Goal: Complete application form: Complete application form

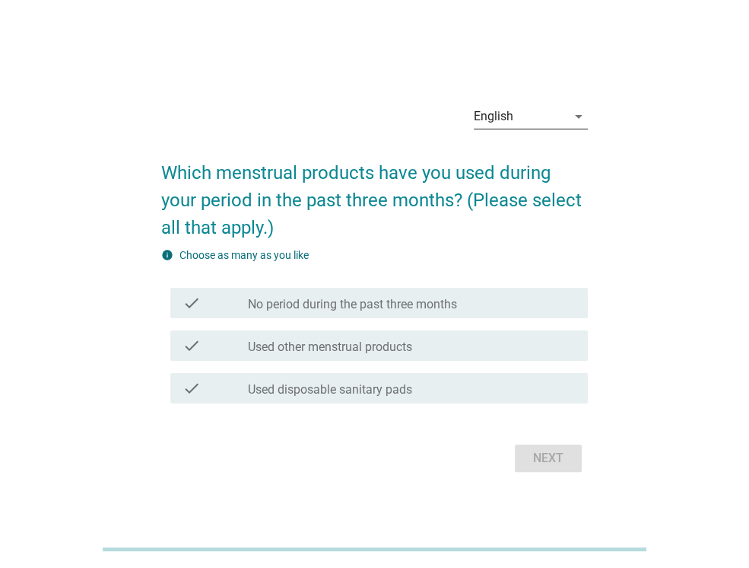
click at [544, 104] on div "English" at bounding box center [520, 116] width 93 height 24
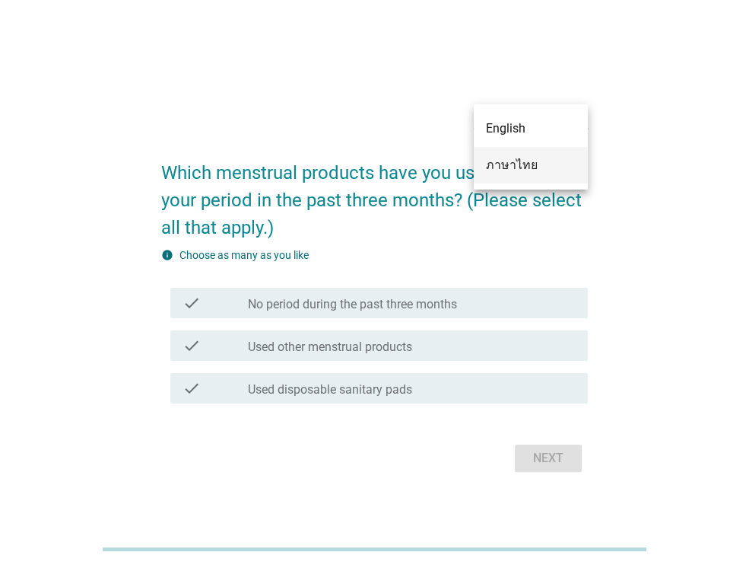
click at [523, 159] on div "ภาษาไทย" at bounding box center [531, 165] width 90 height 18
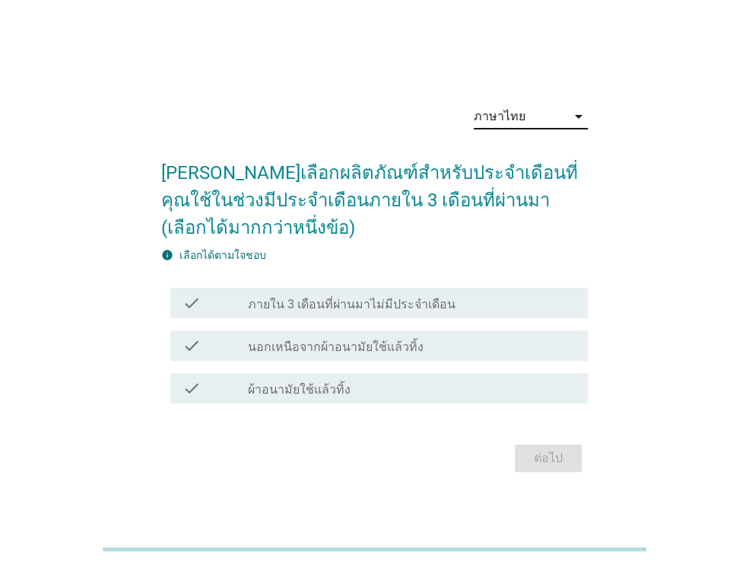
click at [295, 386] on label "ผ้าอนามัยใช้แล้วทิ้ง" at bounding box center [299, 389] width 103 height 15
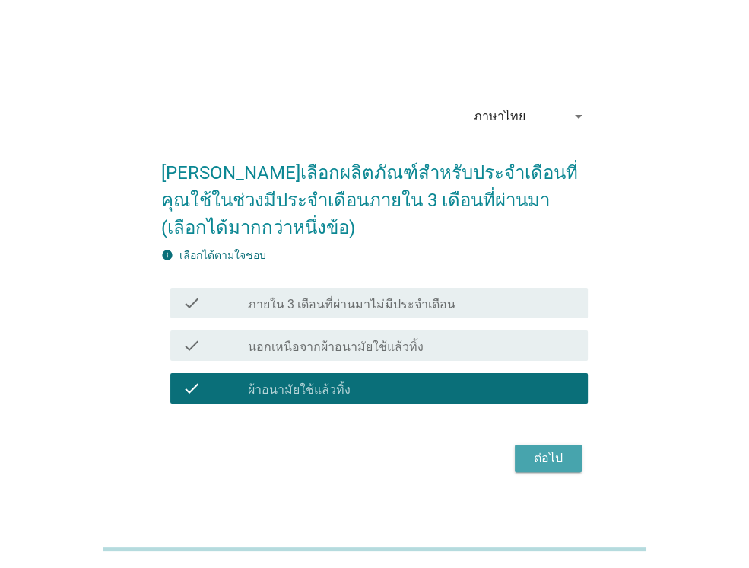
click at [547, 445] on button "ต่อไป" at bounding box center [548, 457] width 67 height 27
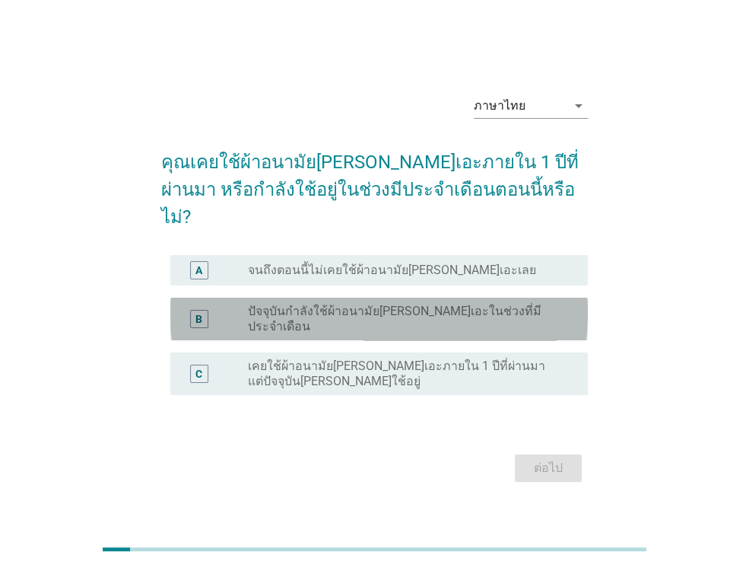
click at [401, 320] on div "B radio_button_unchecked ปัจจุบันกำลังใช้ผ้าอนามัย[PERSON_NAME]เอะในช่วงที่มีปร…" at bounding box center [379, 318] width 418 height 43
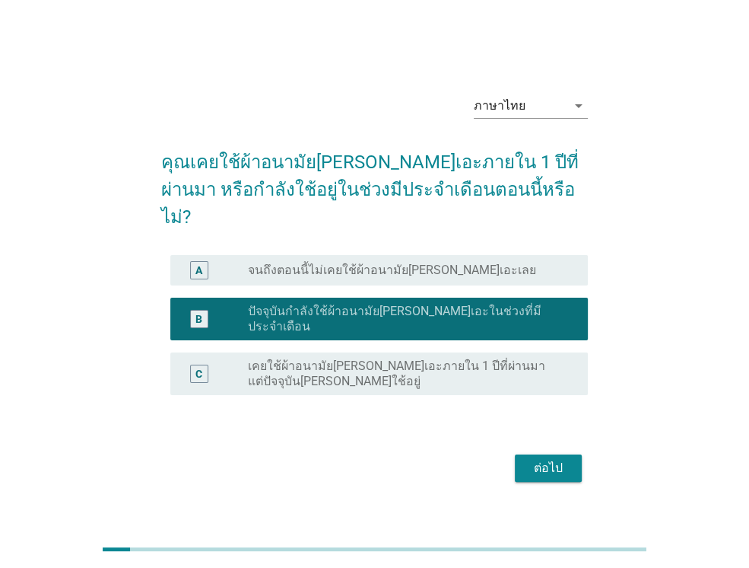
click at [530, 459] on div "ต่อไป" at bounding box center [548, 468] width 43 height 18
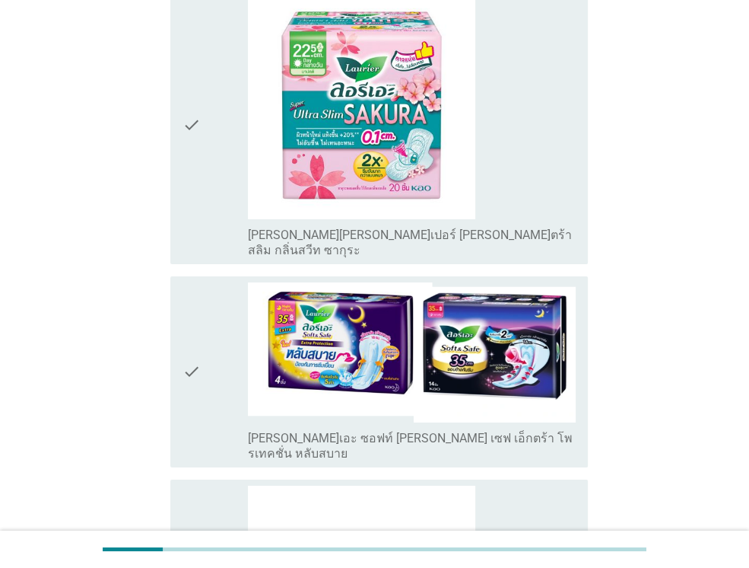
scroll to position [3271, 0]
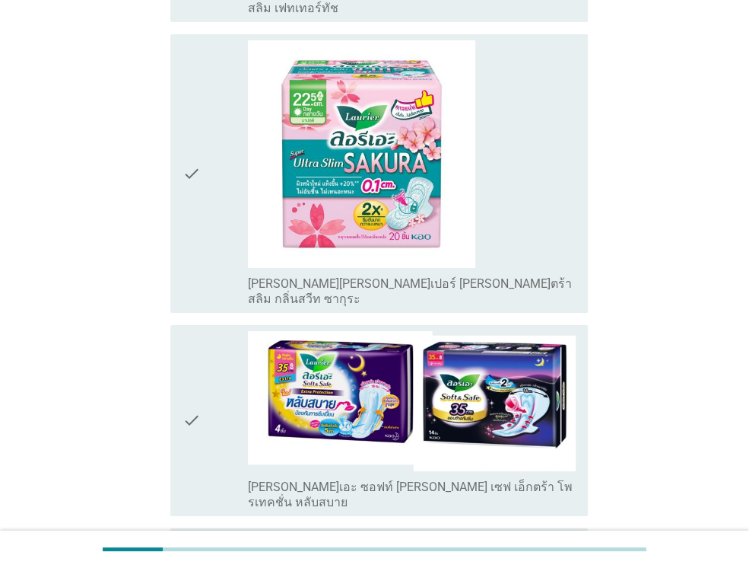
click at [189, 331] on icon "check" at bounding box center [192, 420] width 18 height 179
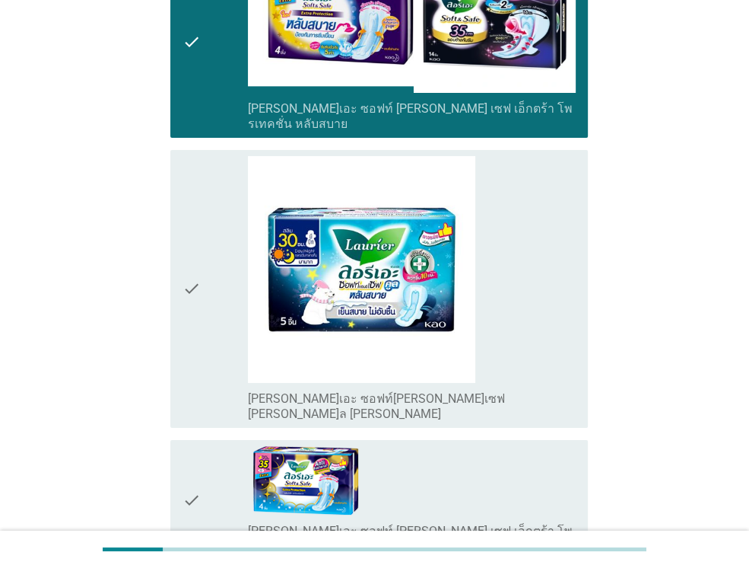
scroll to position [3691, 0]
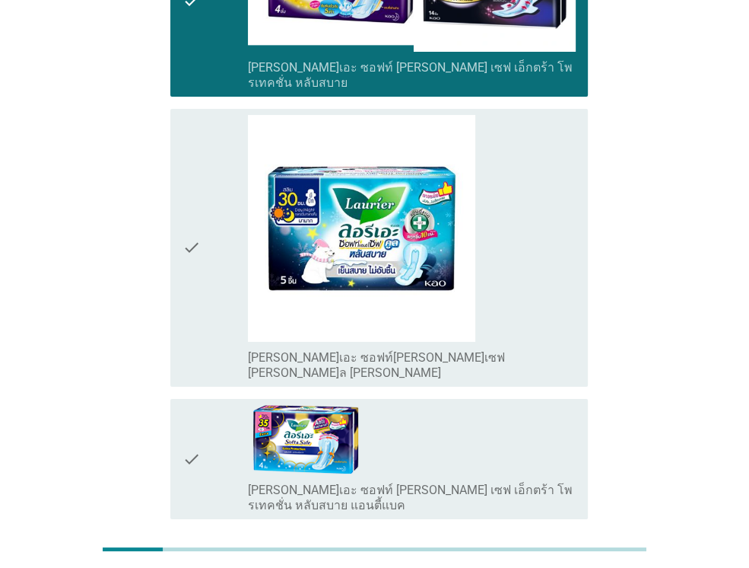
click at [422, 482] on label "[PERSON_NAME]เอะ ซอฟท์ [PERSON_NAME] เซฟ เอ็กตร้า โพรเทคชั่น หลับสบาย แอนตี้แบค" at bounding box center [412, 497] width 328 height 30
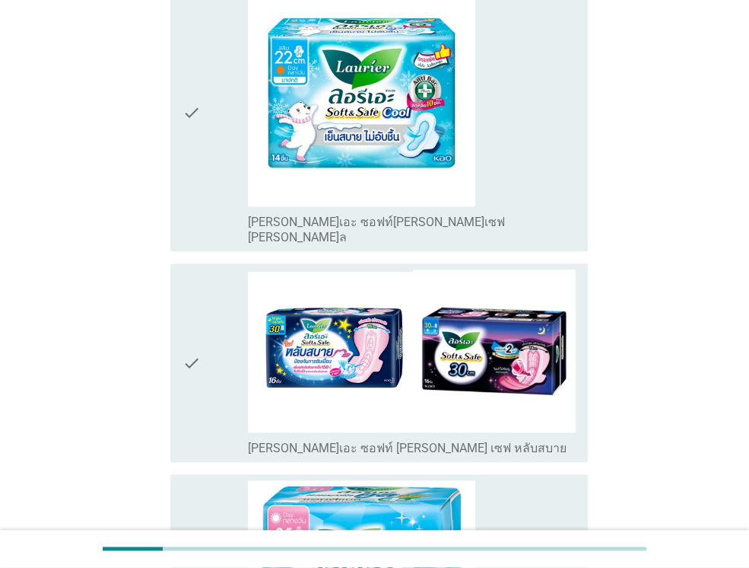
scroll to position [768, 0]
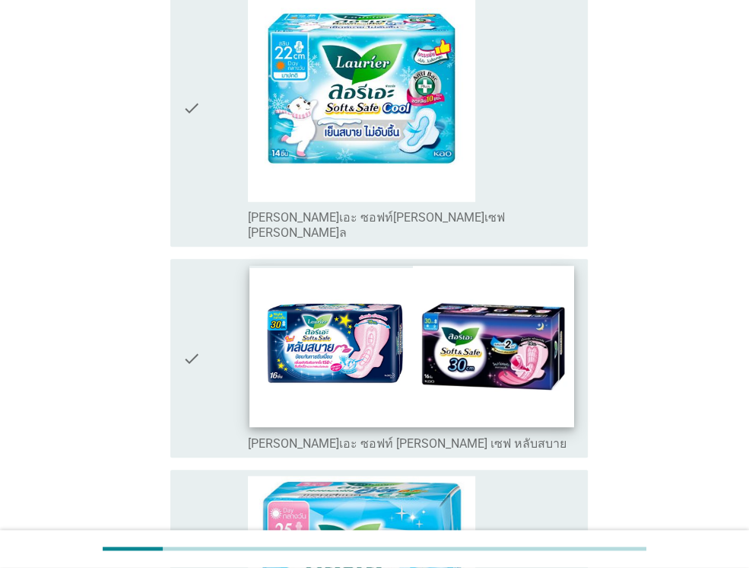
click at [385, 380] on img at bounding box center [412, 346] width 324 height 161
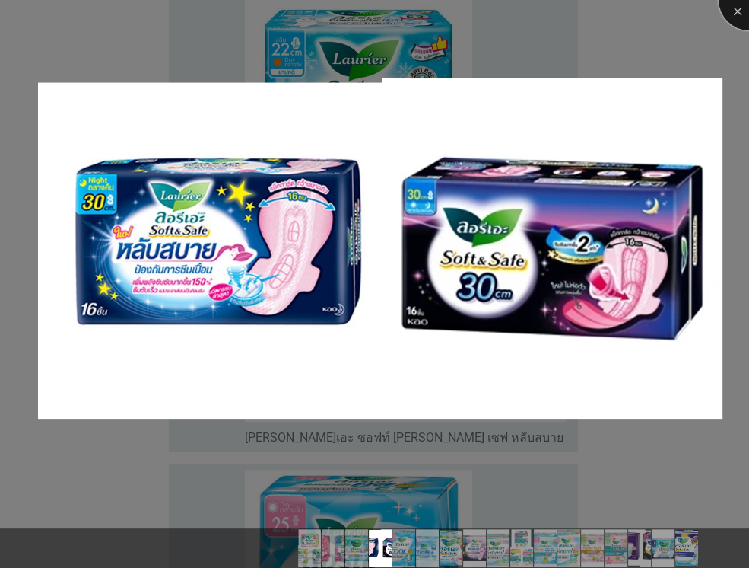
click at [735, 8] on div at bounding box center [749, 0] width 61 height 61
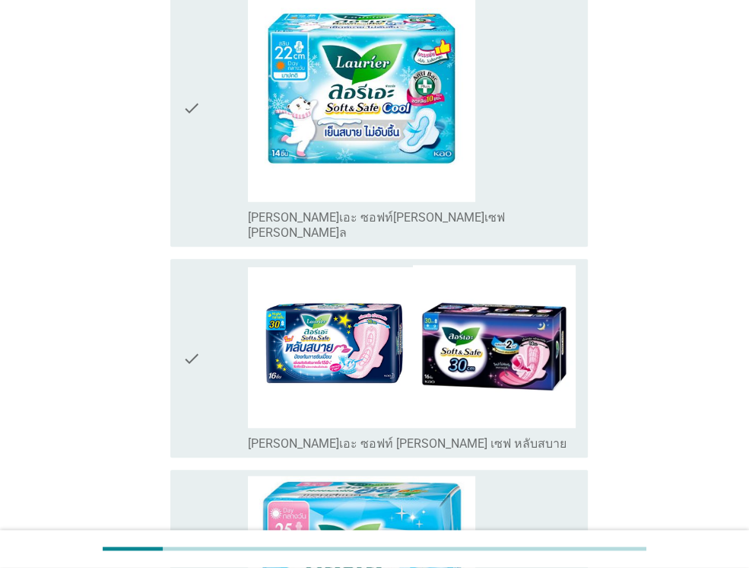
click at [203, 288] on div "check" at bounding box center [215, 358] width 65 height 186
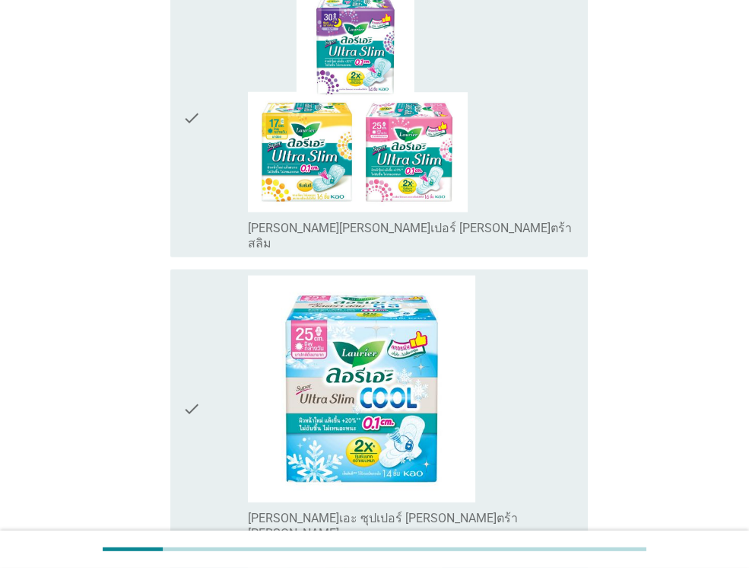
scroll to position [2365, 0]
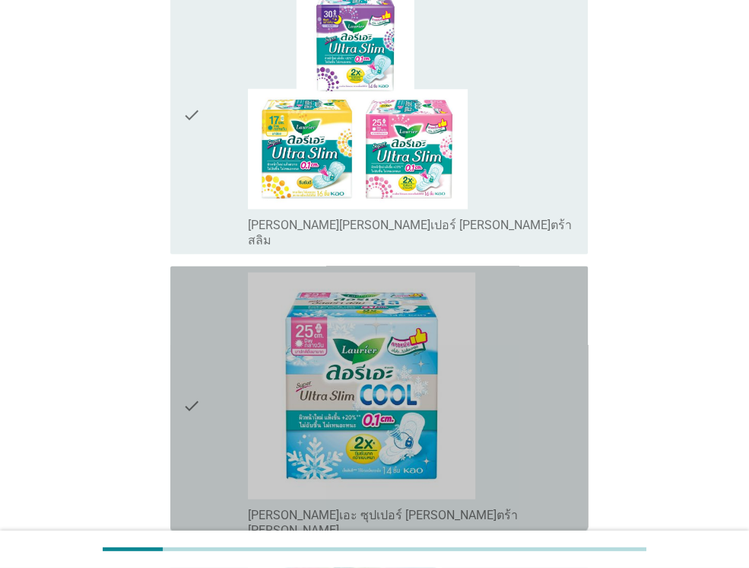
click at [237, 363] on div "check" at bounding box center [215, 405] width 65 height 266
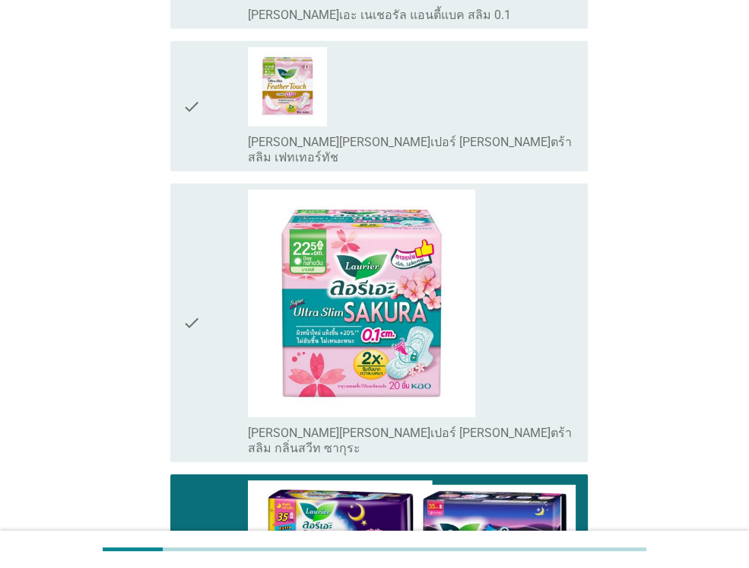
scroll to position [3126, 0]
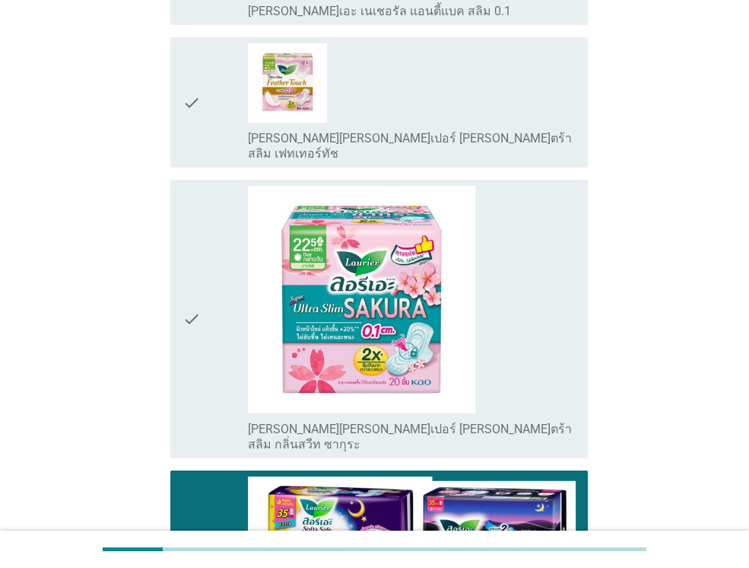
click at [227, 270] on div "check" at bounding box center [215, 319] width 65 height 266
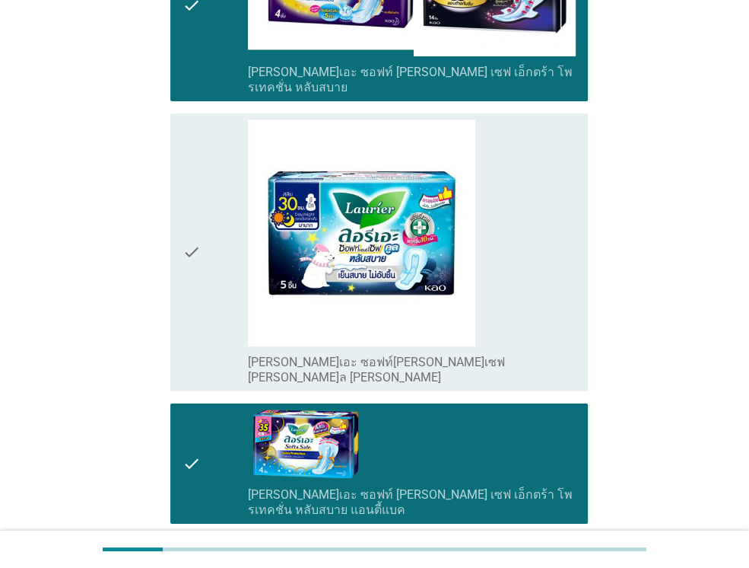
scroll to position [3691, 0]
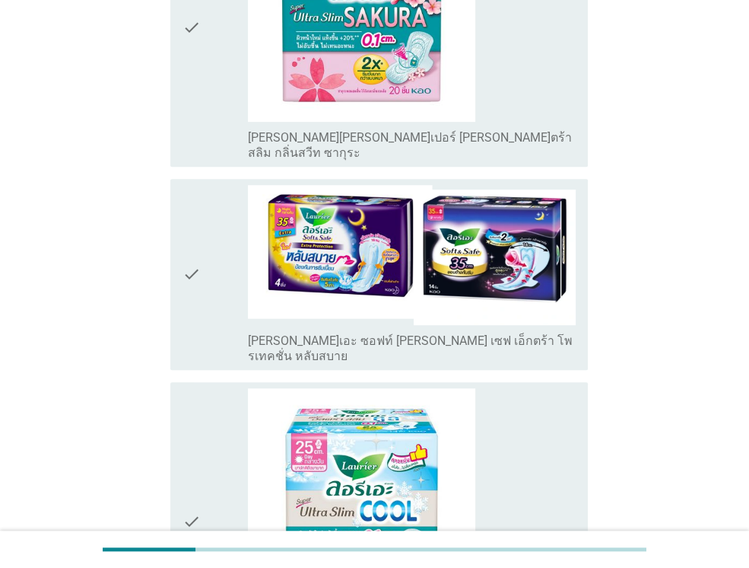
scroll to position [761, 0]
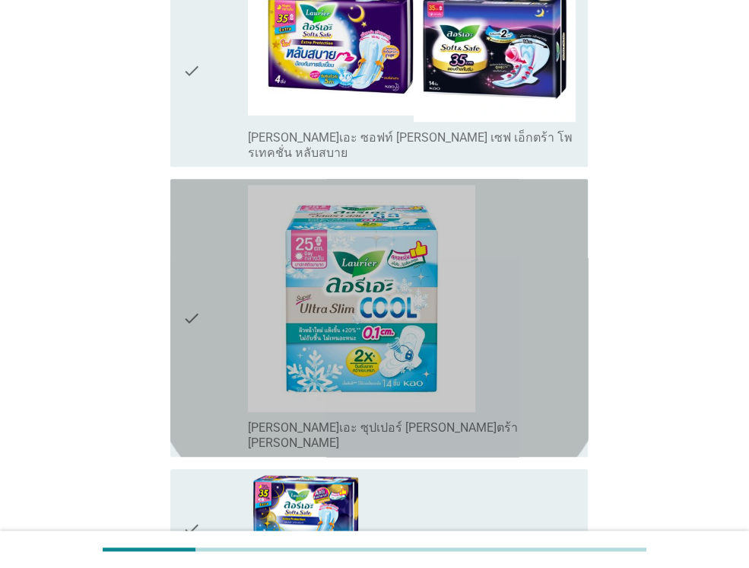
click at [233, 295] on div "check" at bounding box center [215, 318] width 65 height 266
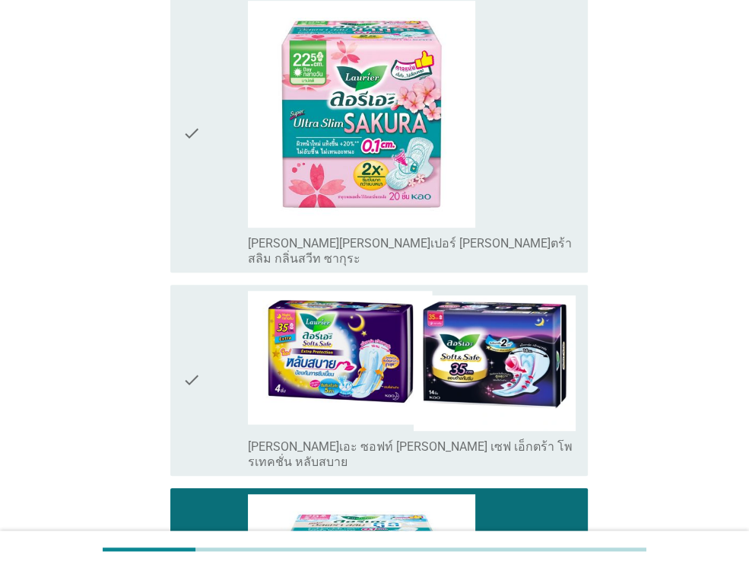
scroll to position [477, 0]
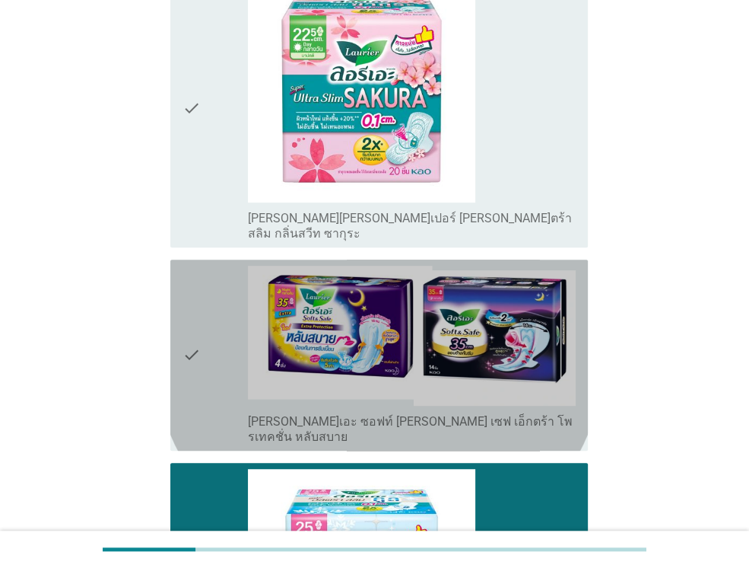
click at [221, 379] on div "check" at bounding box center [215, 355] width 65 height 179
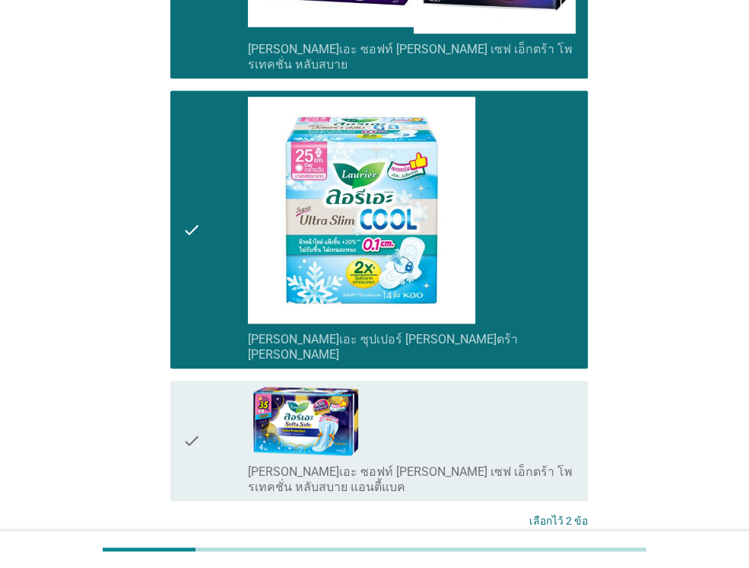
scroll to position [934, 0]
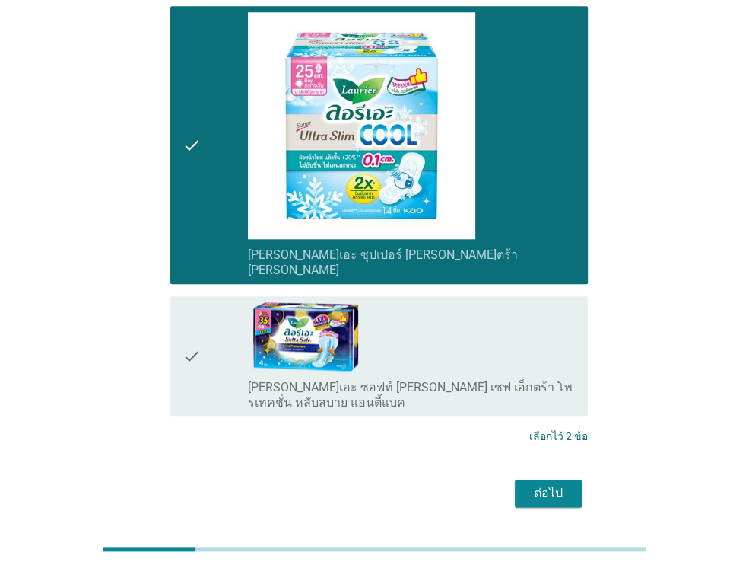
click at [224, 320] on div "check" at bounding box center [215, 356] width 65 height 108
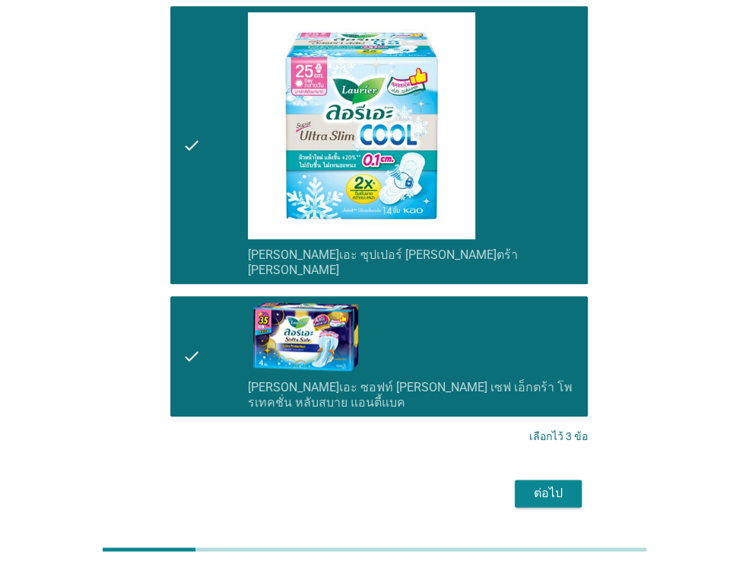
click at [542, 484] on div "ต่อไป" at bounding box center [548, 493] width 43 height 18
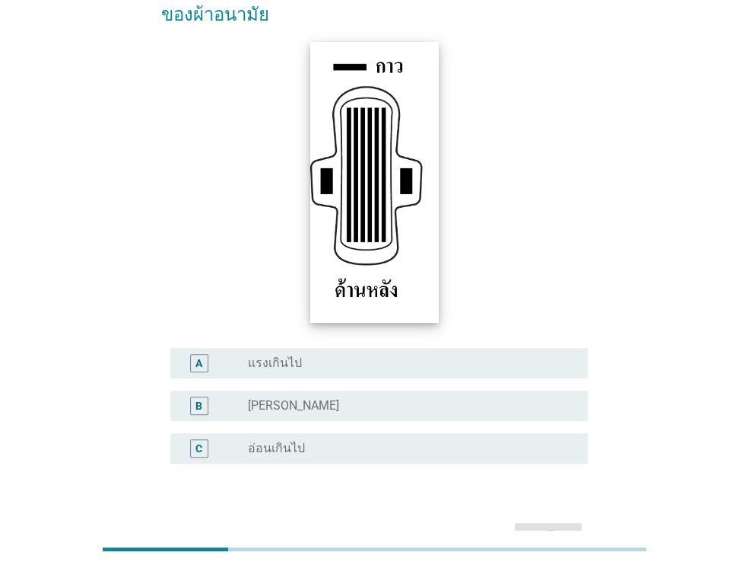
scroll to position [280, 0]
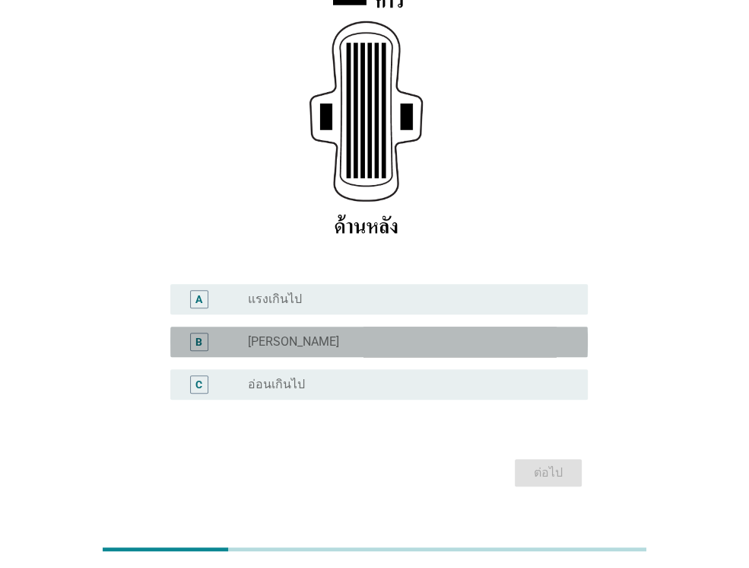
click at [294, 334] on div "radio_button_unchecked [PERSON_NAME]" at bounding box center [406, 341] width 316 height 15
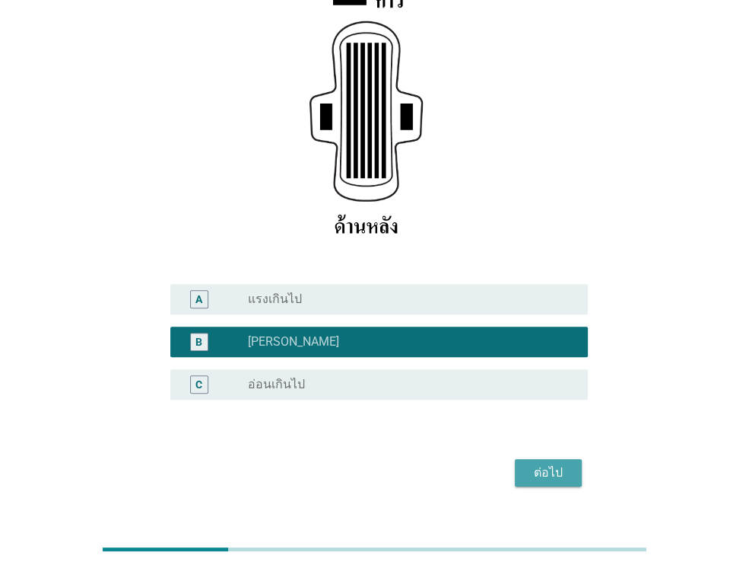
click at [533, 463] on div "ต่อไป" at bounding box center [548, 472] width 43 height 18
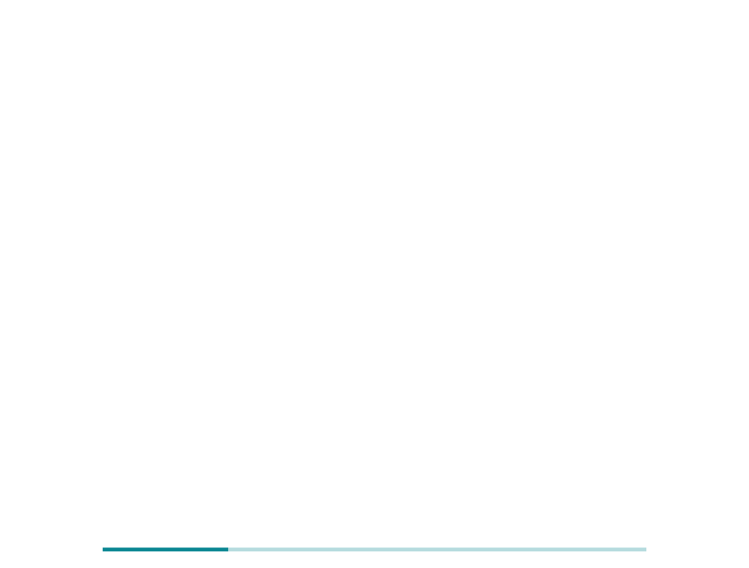
scroll to position [0, 0]
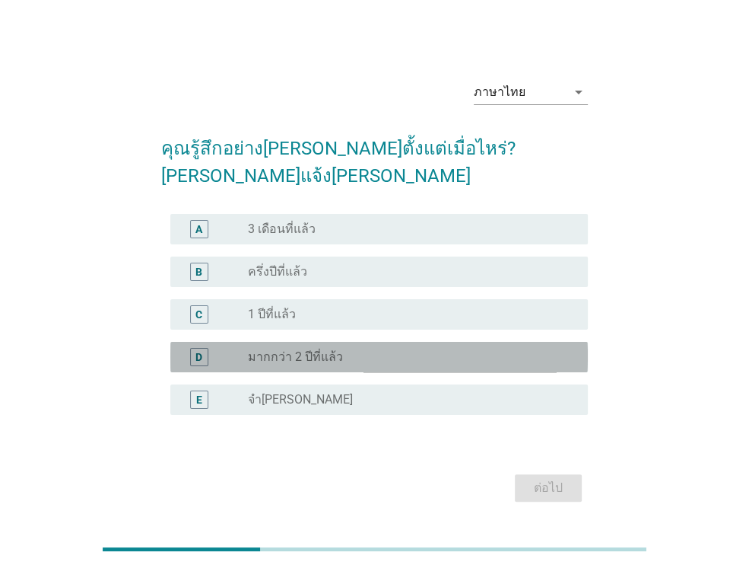
click at [291, 349] on label "มากกว่า 2 ปีที่แล้ว" at bounding box center [295, 356] width 95 height 15
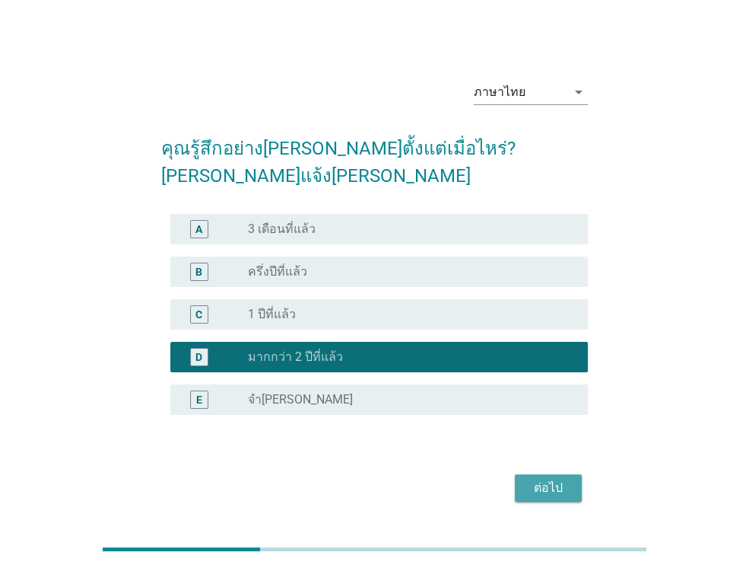
click at [555, 474] on button "ต่อไป" at bounding box center [548, 487] width 67 height 27
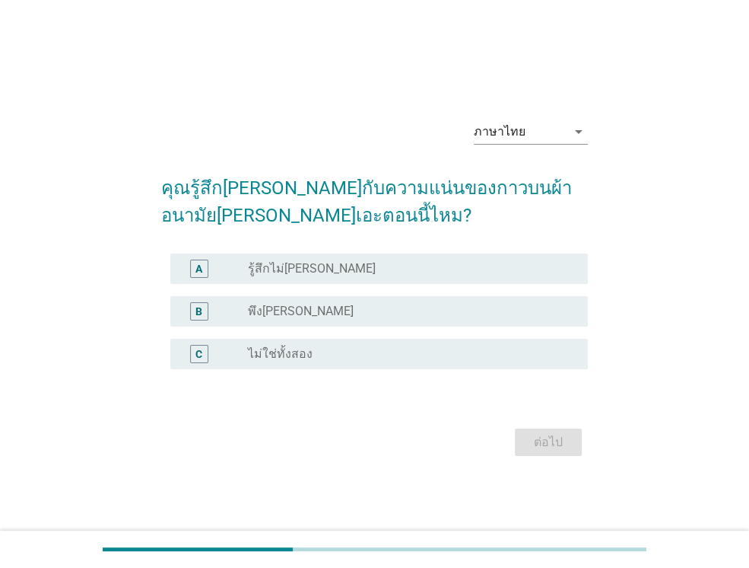
click at [267, 316] on label "พึง[PERSON_NAME]" at bounding box center [301, 311] width 106 height 15
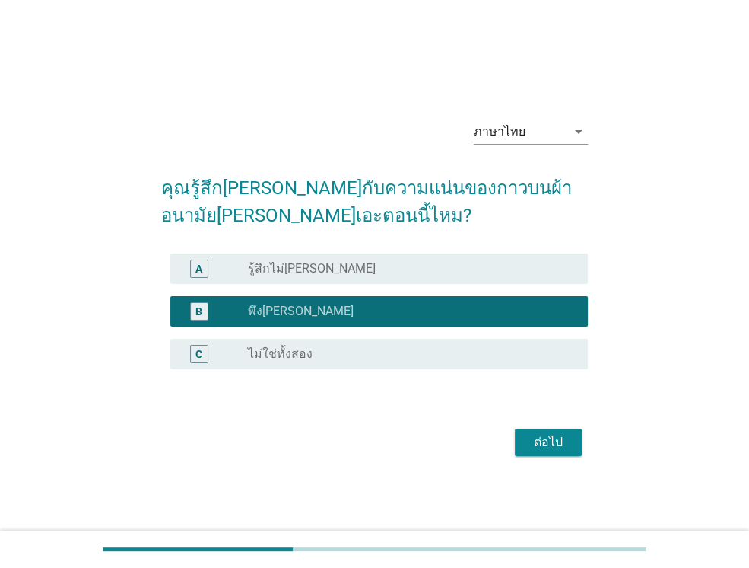
click at [552, 448] on div "ต่อไป" at bounding box center [548, 442] width 43 height 18
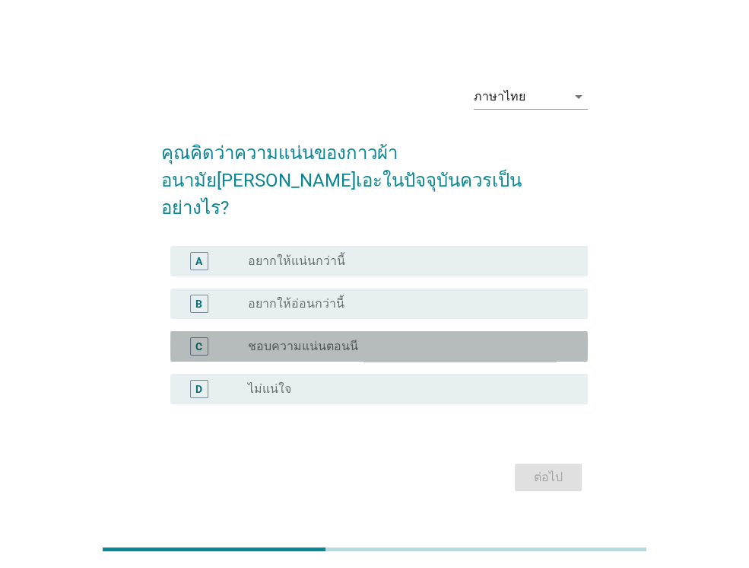
click at [339, 339] on label "ชอบความแน่นตอนนี" at bounding box center [303, 346] width 110 height 15
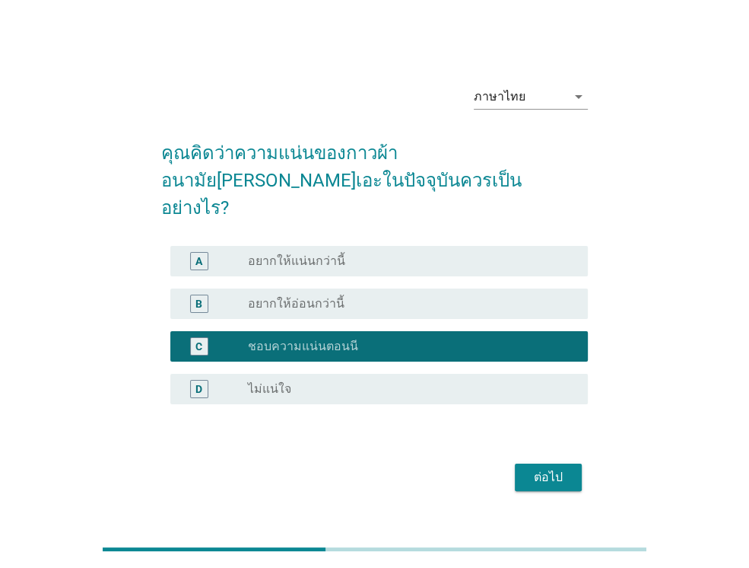
click at [305, 253] on label "อยากให้แน่นกว่านี้" at bounding box center [296, 260] width 97 height 15
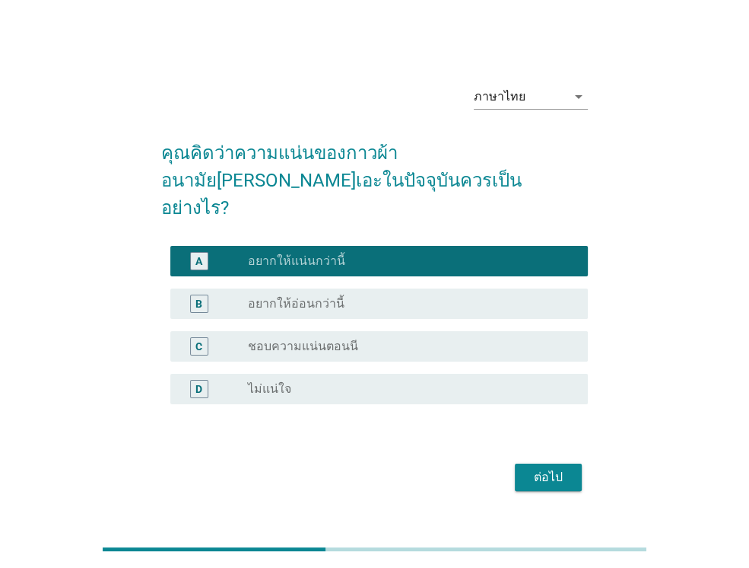
click at [551, 468] on div "ต่อไป" at bounding box center [548, 477] width 43 height 18
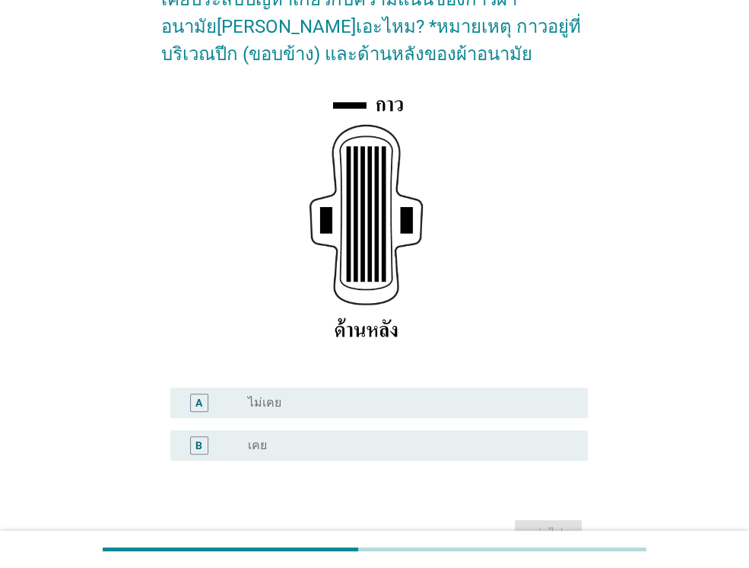
scroll to position [152, 0]
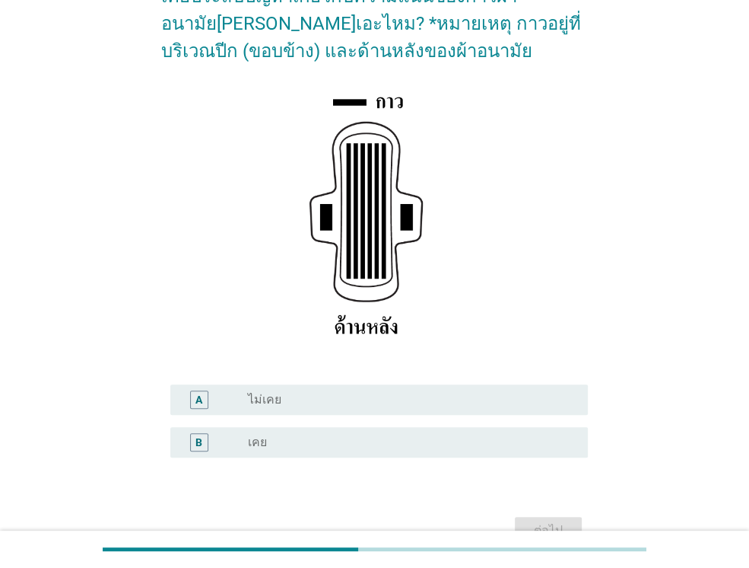
click at [299, 440] on div "radio_button_unchecked เคย" at bounding box center [406, 441] width 316 height 15
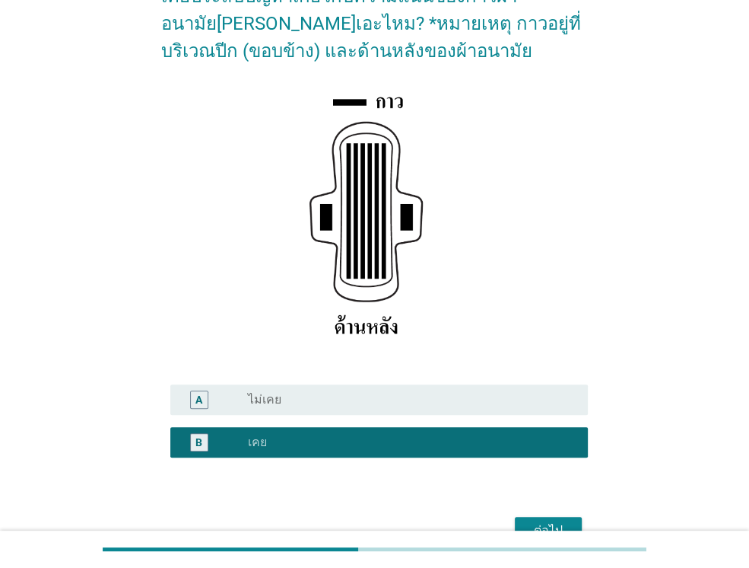
click at [568, 521] on div "ต่อไป" at bounding box center [548, 530] width 43 height 18
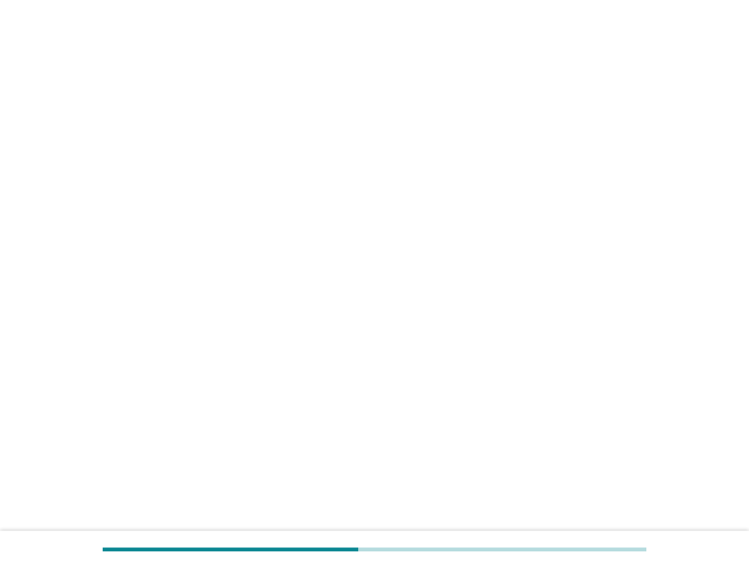
scroll to position [0, 0]
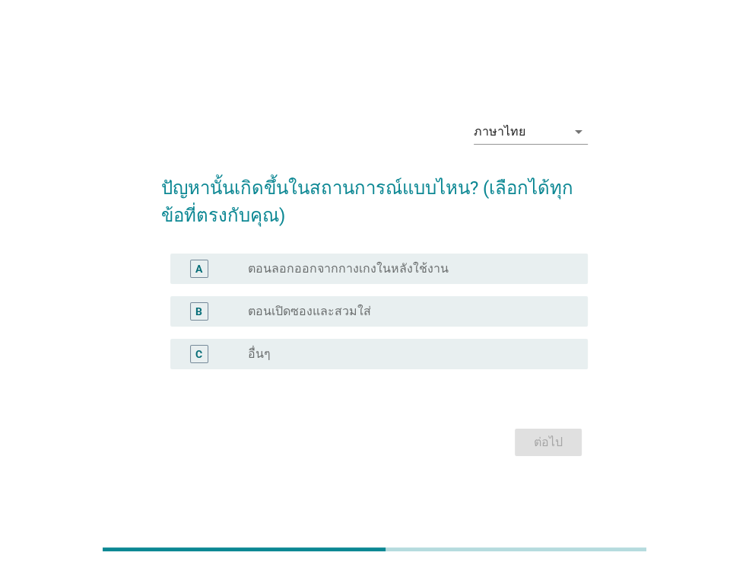
click at [352, 316] on label "ตอนเปิดซองและสวมใส่" at bounding box center [309, 311] width 123 height 15
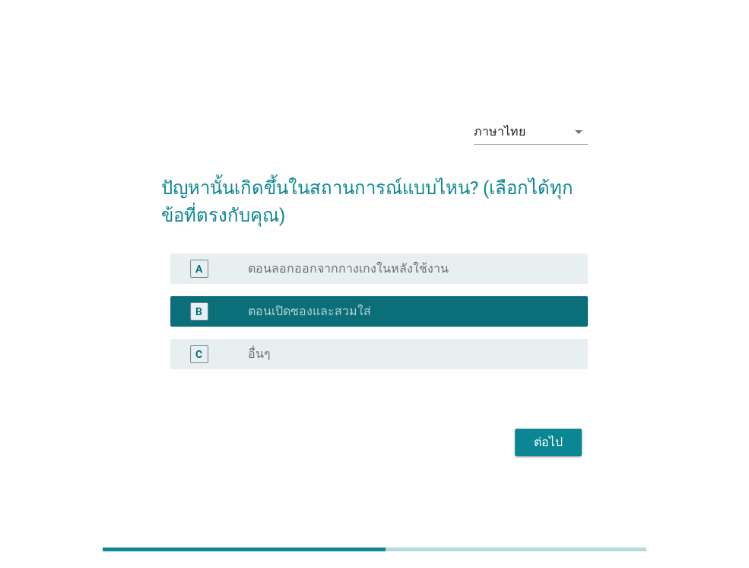
click at [560, 437] on div "ต่อไป" at bounding box center [548, 442] width 43 height 18
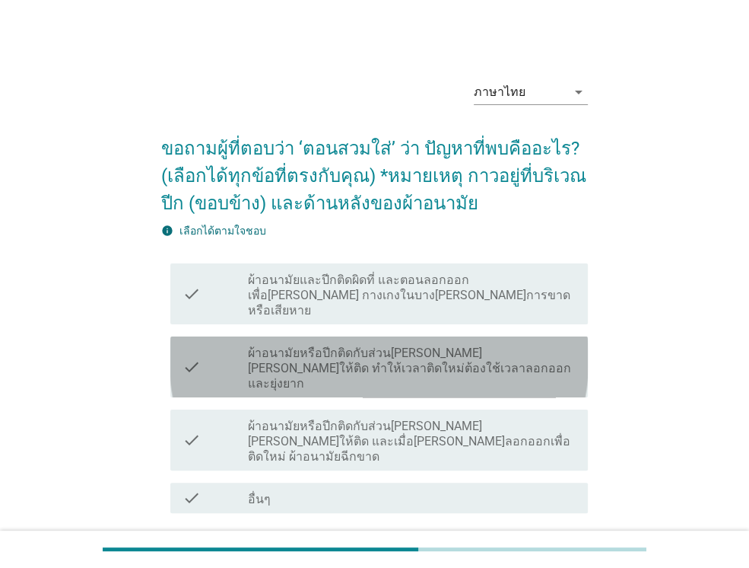
click at [453, 348] on label "ผ้าอนามัยหรือปีกติดกับส่วน[PERSON_NAME][PERSON_NAME]ให้ติด ทำให้เวลาติดใหม่ต้อง…" at bounding box center [412, 368] width 328 height 46
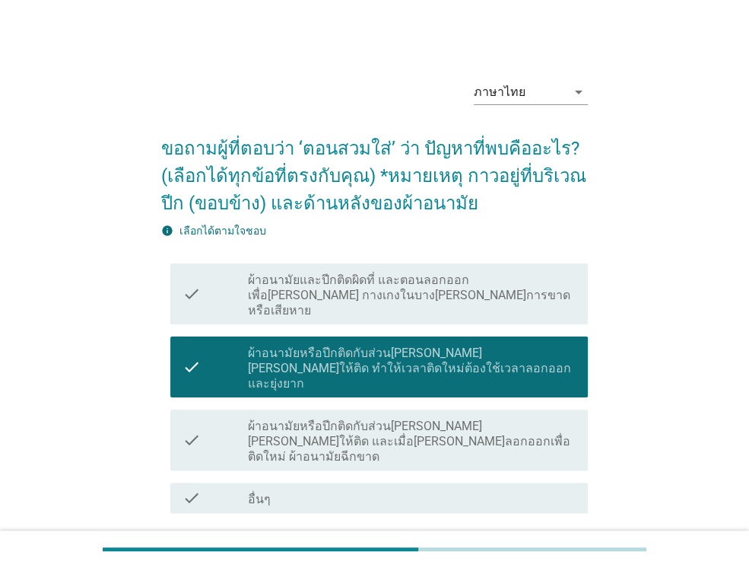
click at [551, 558] on div "ต่อไป" at bounding box center [548, 567] width 43 height 18
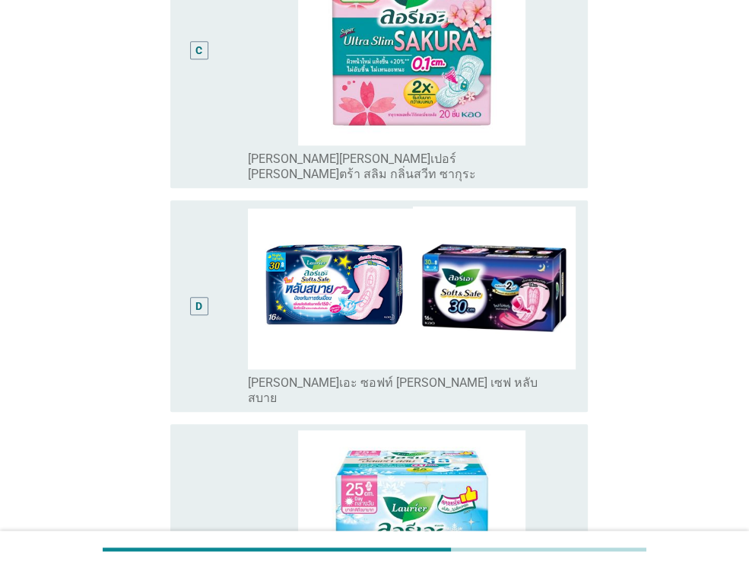
scroll to position [767, 0]
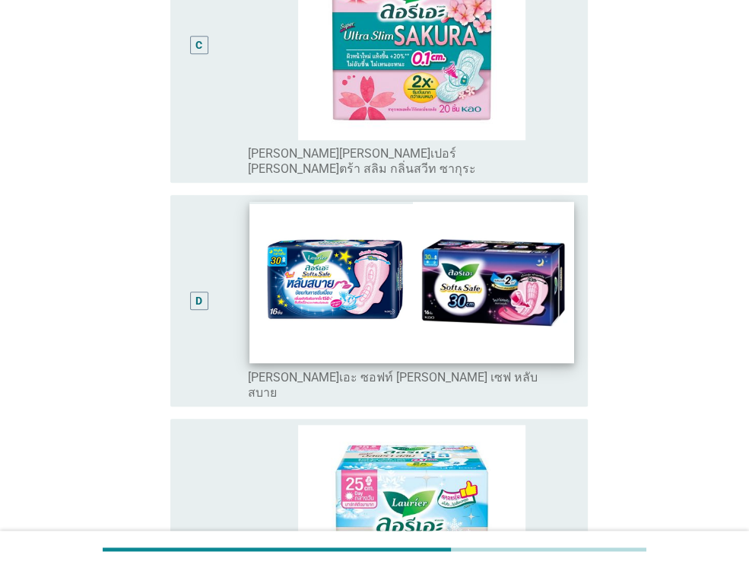
click at [319, 243] on img at bounding box center [412, 282] width 324 height 161
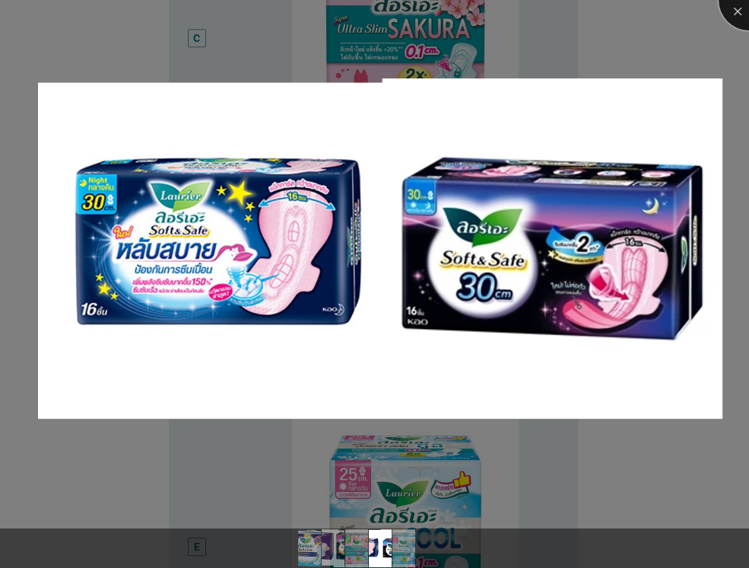
click at [736, 8] on div at bounding box center [749, 0] width 61 height 61
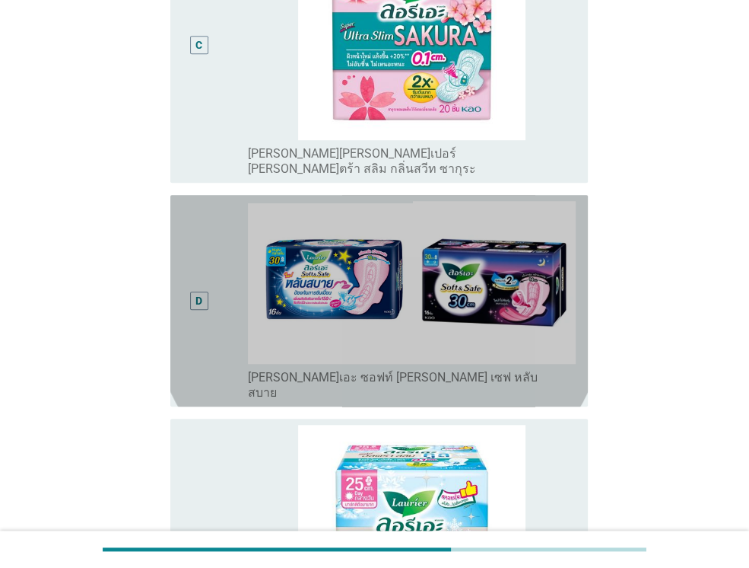
click at [192, 250] on div "D" at bounding box center [199, 300] width 33 height 199
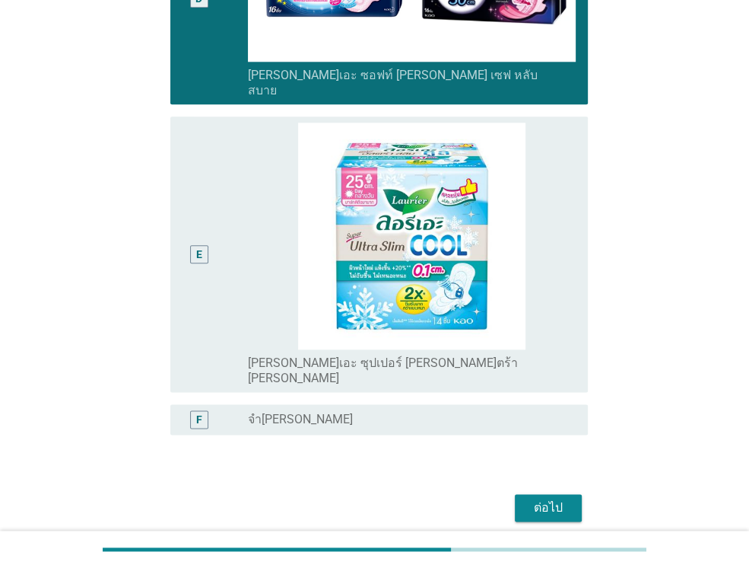
scroll to position [1071, 0]
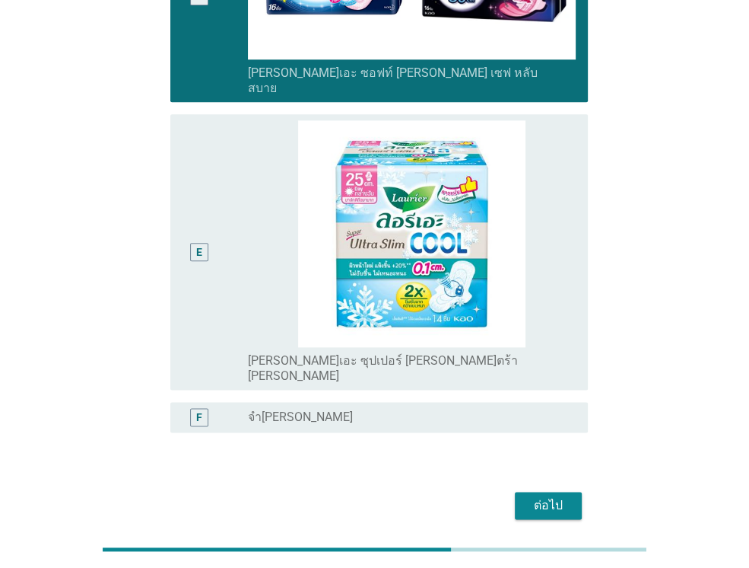
click at [555, 496] on div "ต่อไป" at bounding box center [548, 505] width 43 height 18
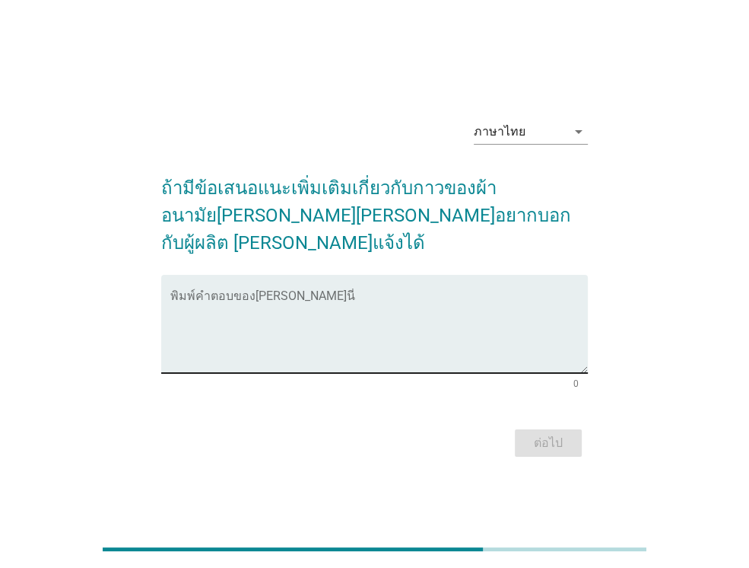
click at [272, 307] on textarea "พิมพ์คำตอบของคุณ ที่นี่" at bounding box center [379, 333] width 418 height 80
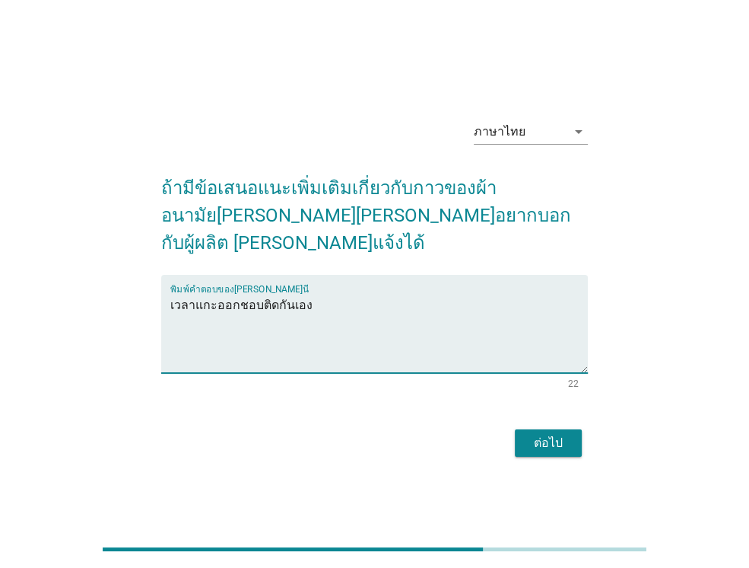
type textarea "เวลาแกะออกชอบติดกันเอง"
click at [549, 434] on div "ต่อไป" at bounding box center [548, 443] width 43 height 18
